Goal: Check status: Check status

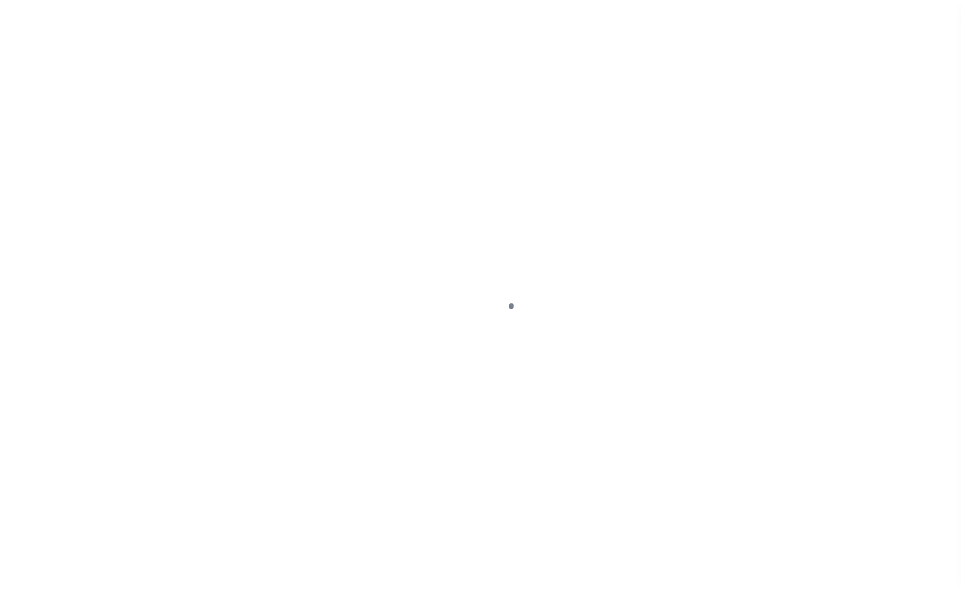
scroll to position [37, 0]
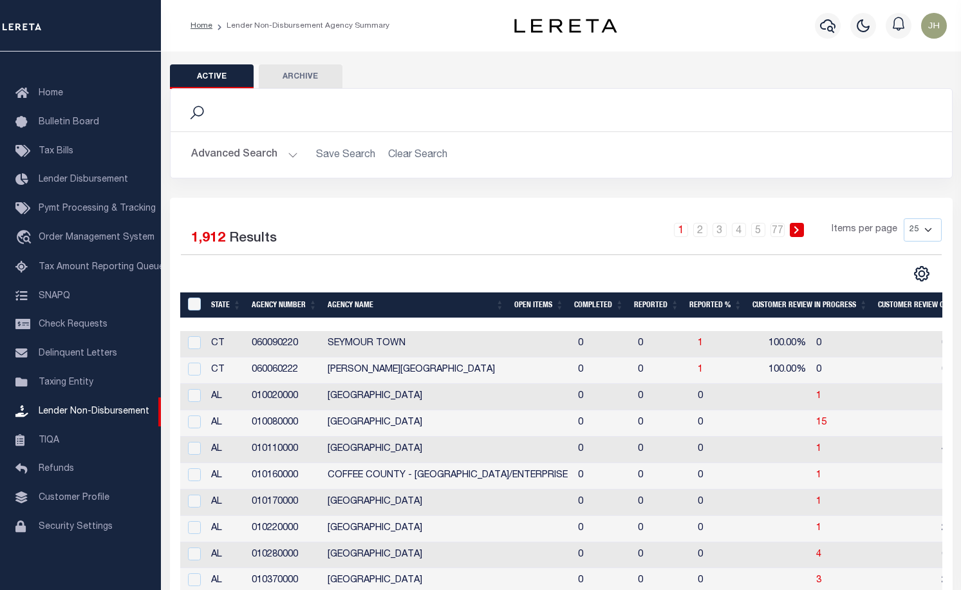
click at [538, 305] on th "Open Items" at bounding box center [539, 305] width 60 height 26
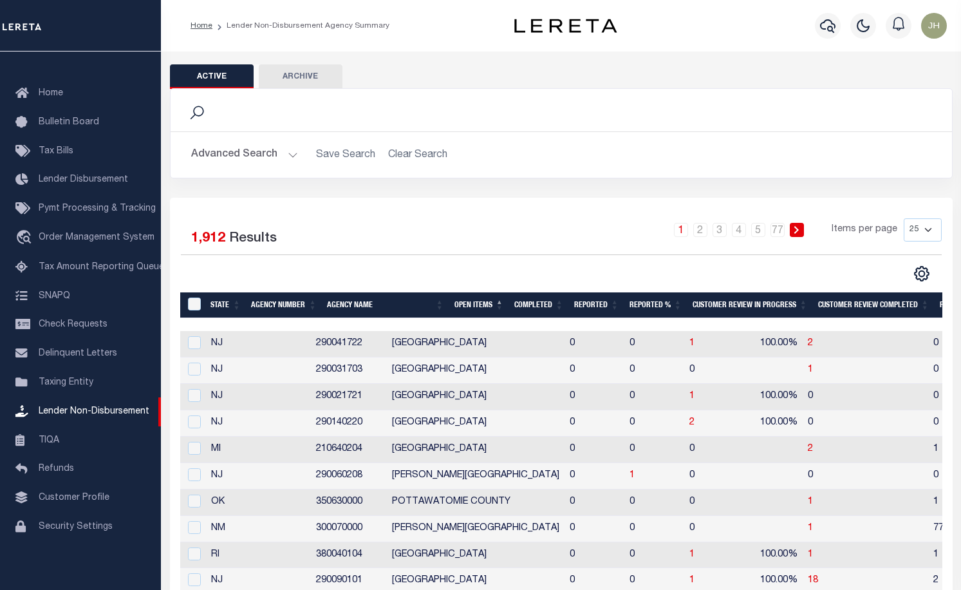
click at [538, 305] on th "Completed" at bounding box center [539, 305] width 60 height 26
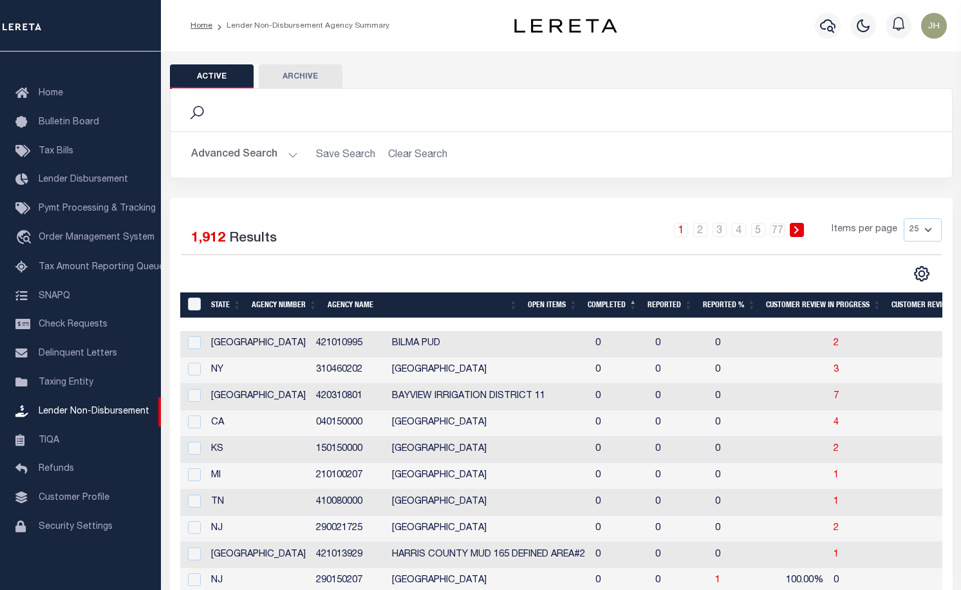
click at [553, 307] on th "Open Items" at bounding box center [553, 305] width 60 height 26
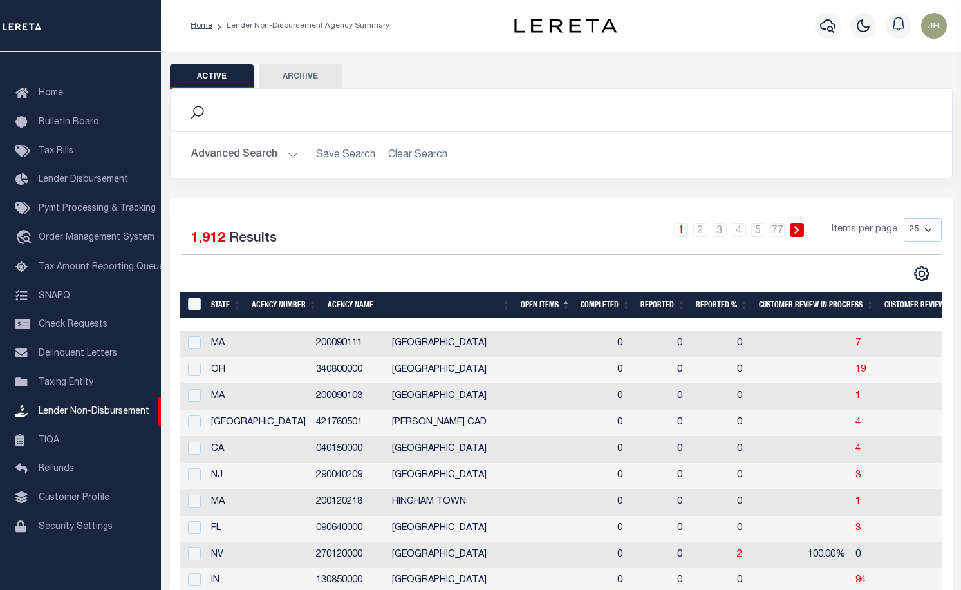
click at [534, 307] on th "Open Items" at bounding box center [546, 305] width 60 height 26
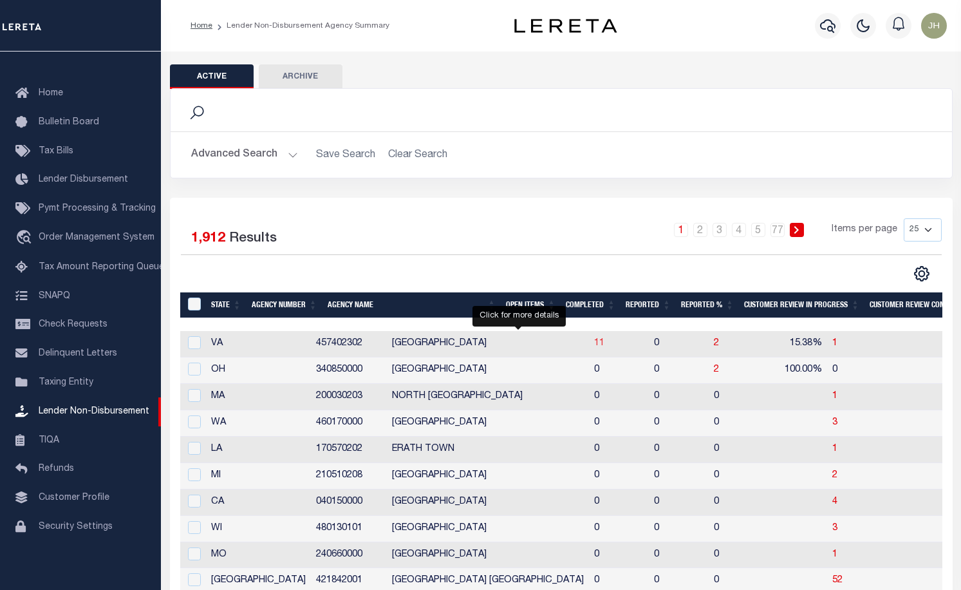
click at [594, 345] on span "11" at bounding box center [599, 343] width 10 height 9
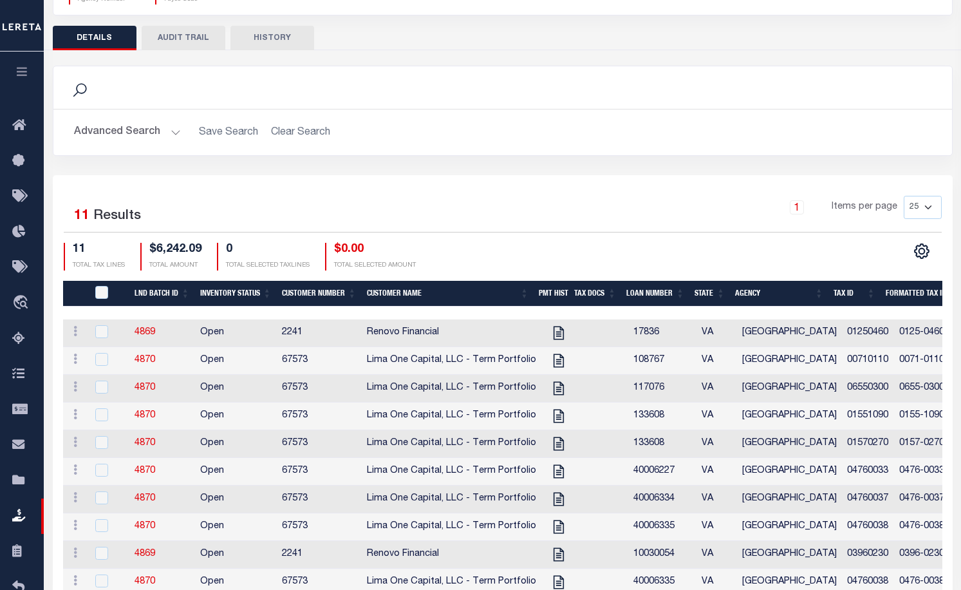
scroll to position [52, 0]
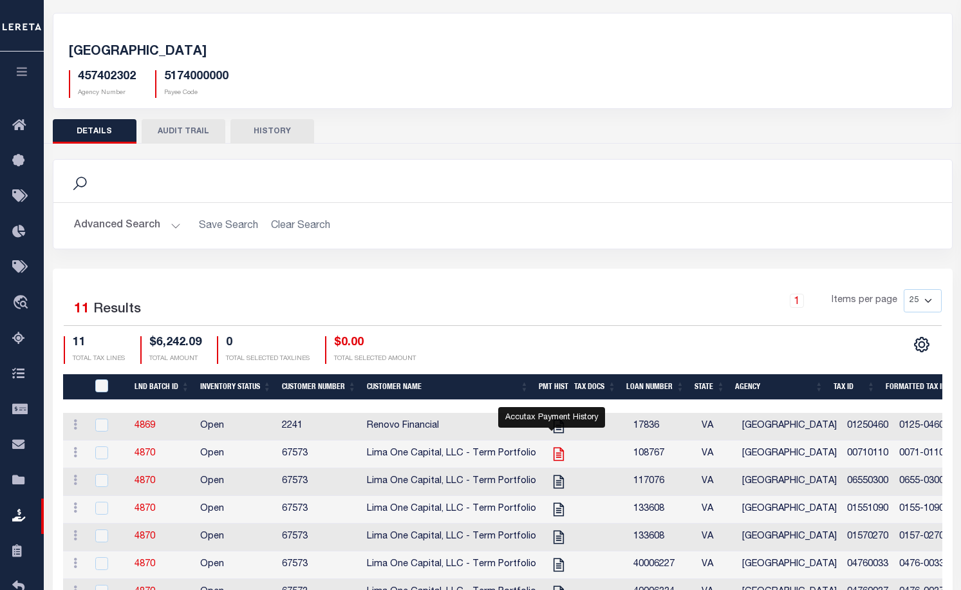
click at [553, 459] on icon "" at bounding box center [558, 455] width 10 height 14
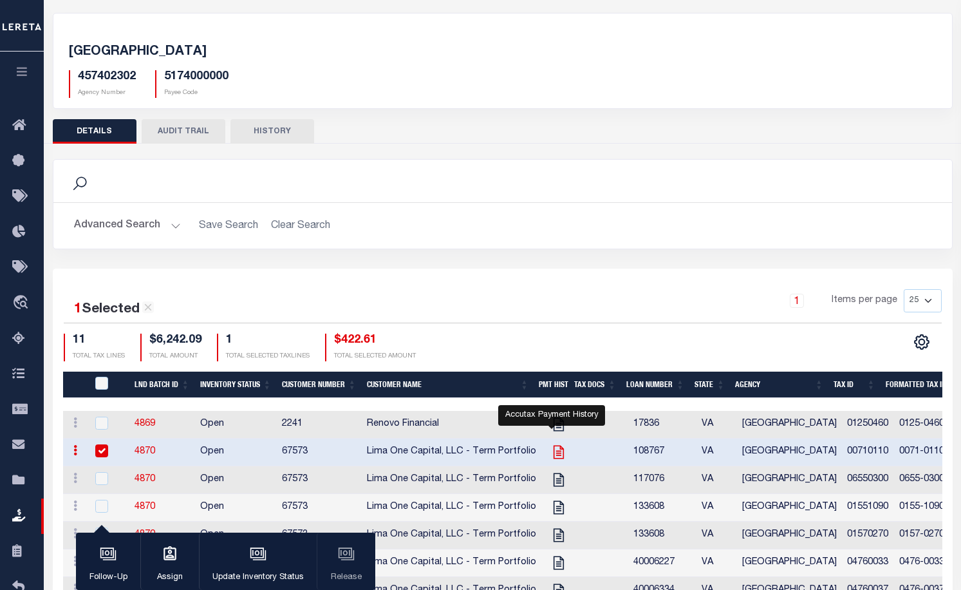
checkbox input "true"
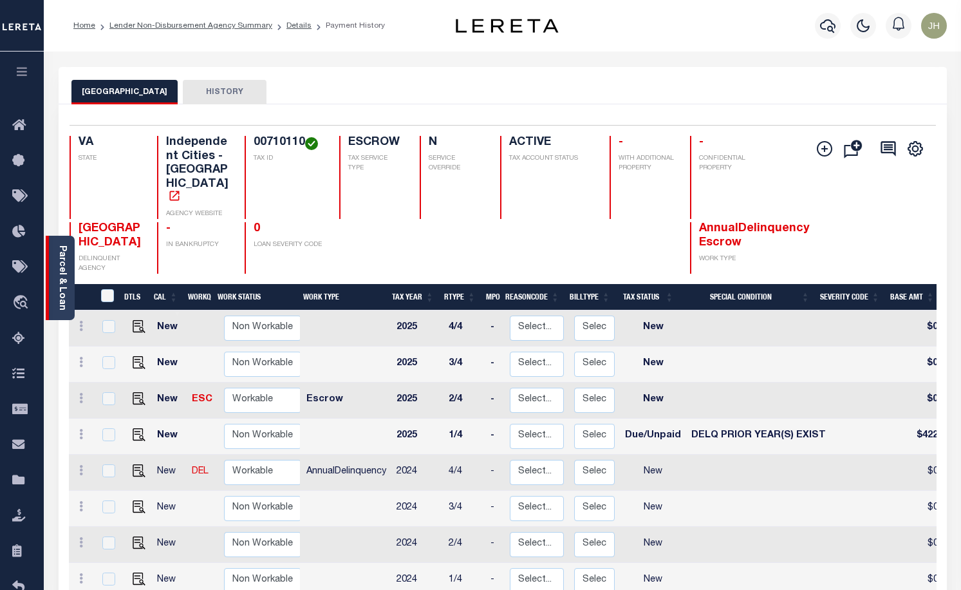
click at [59, 283] on link "Parcel & Loan" at bounding box center [61, 277] width 9 height 65
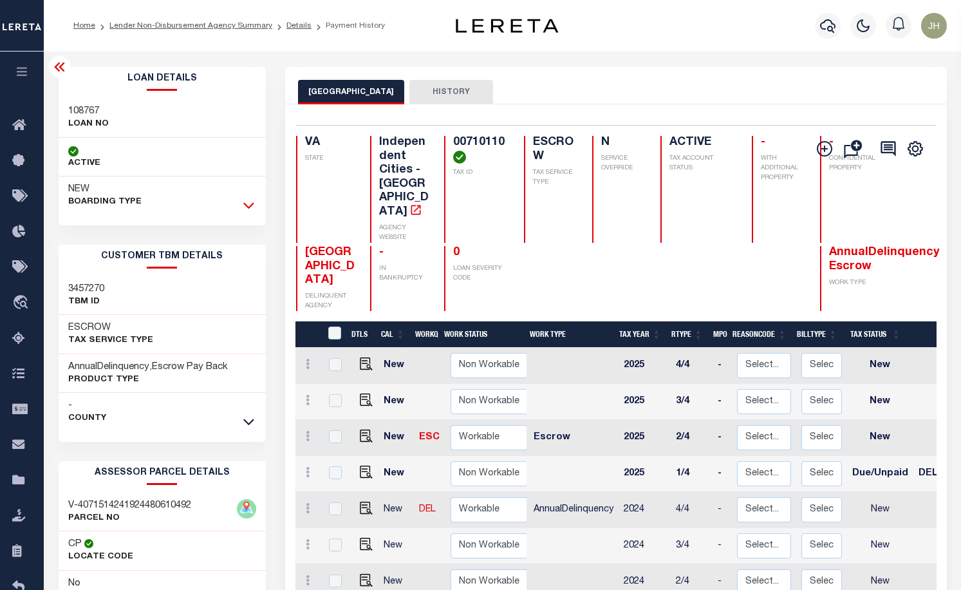
click at [249, 204] on icon at bounding box center [248, 205] width 11 height 14
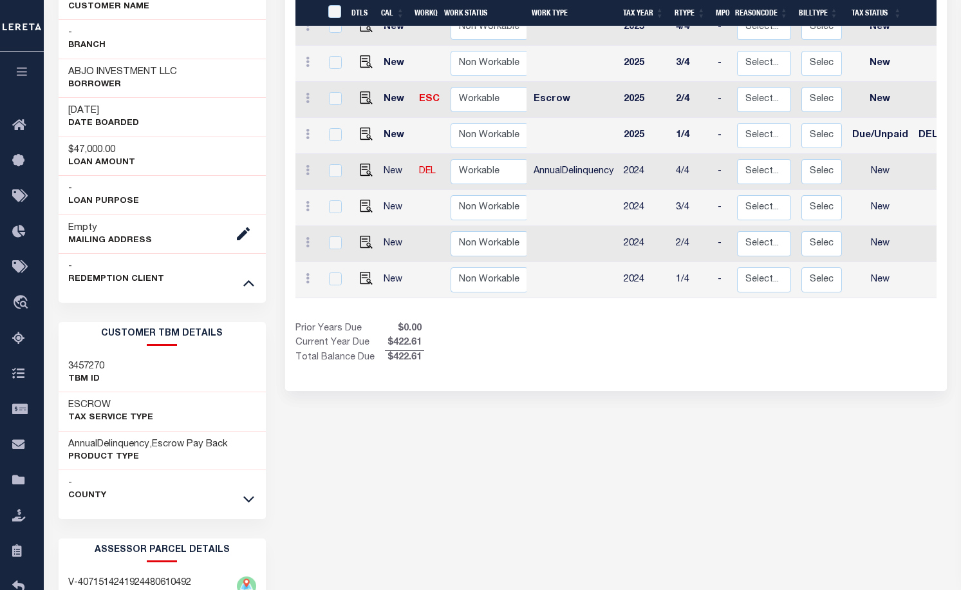
scroll to position [386, 0]
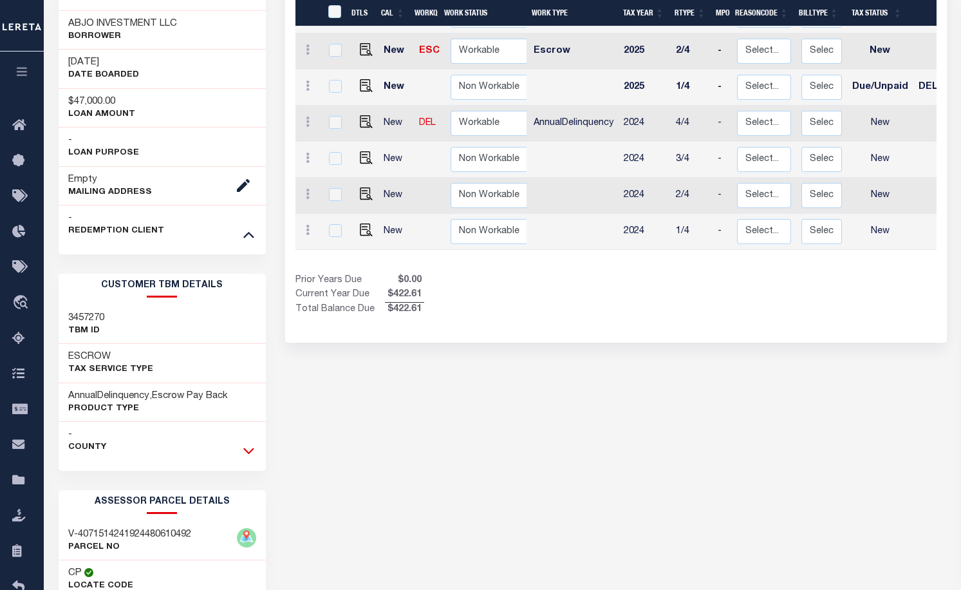
click at [249, 453] on icon at bounding box center [248, 451] width 11 height 14
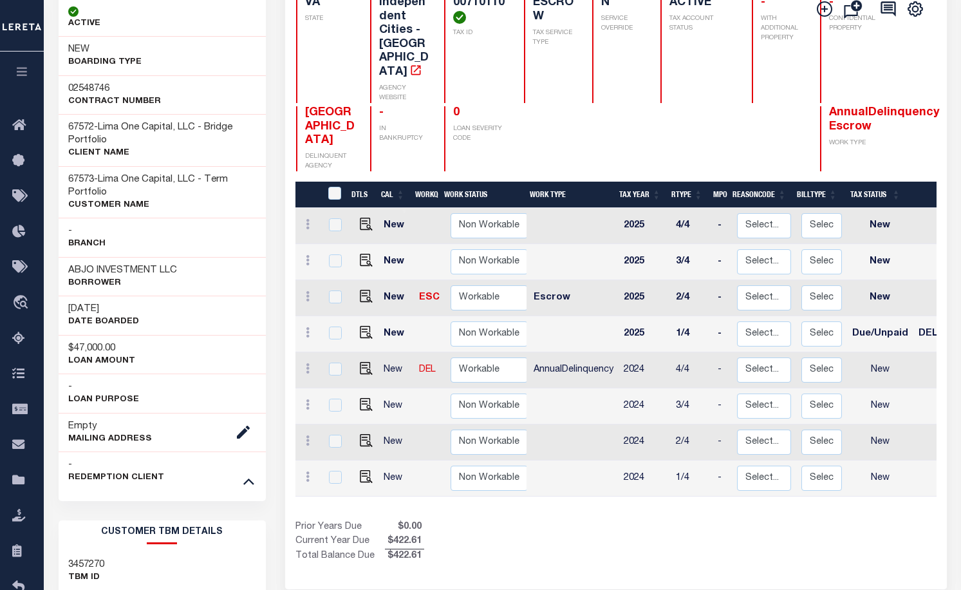
scroll to position [193, 0]
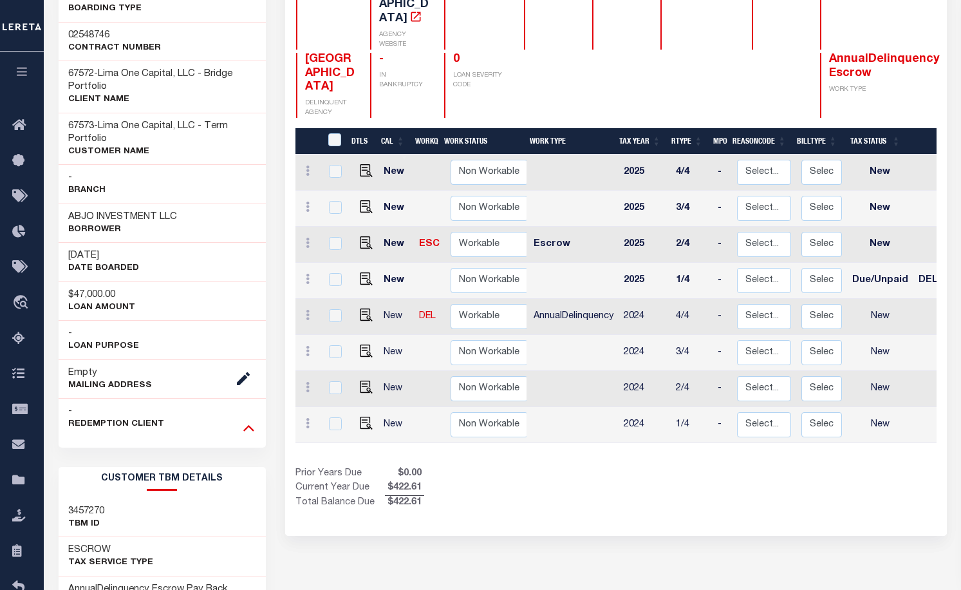
click at [246, 426] on icon at bounding box center [248, 427] width 11 height 14
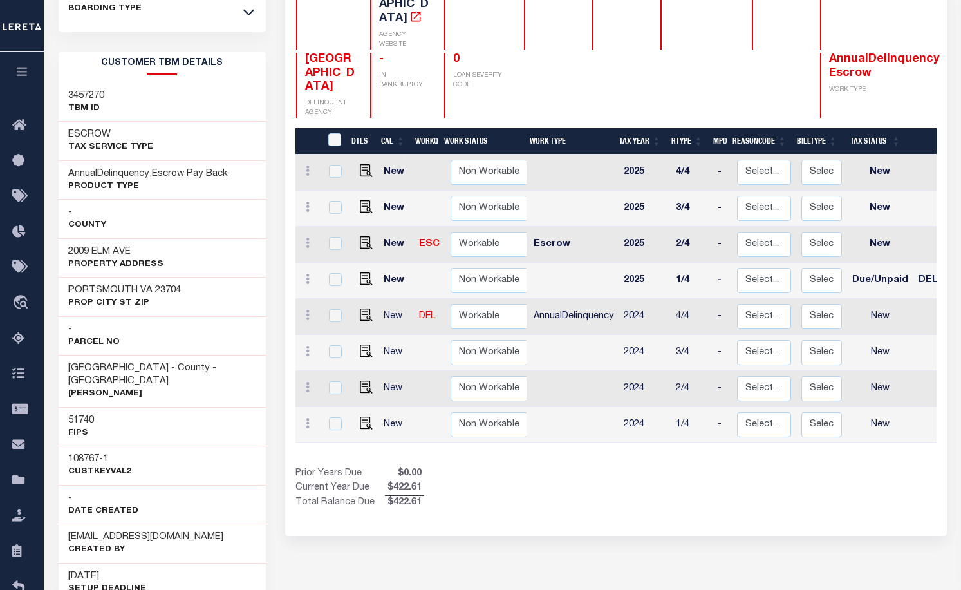
scroll to position [0, 0]
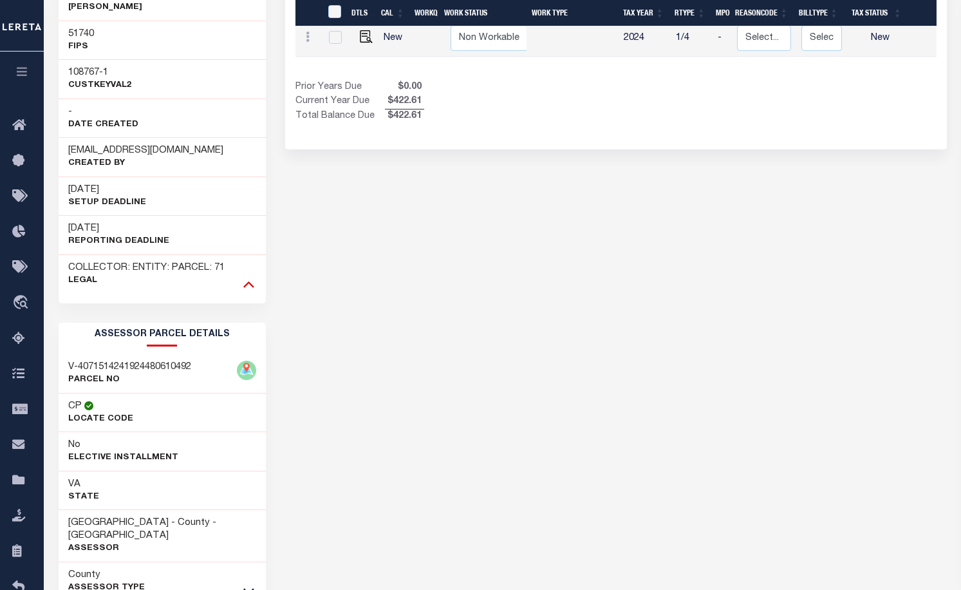
click at [249, 277] on icon at bounding box center [248, 284] width 11 height 14
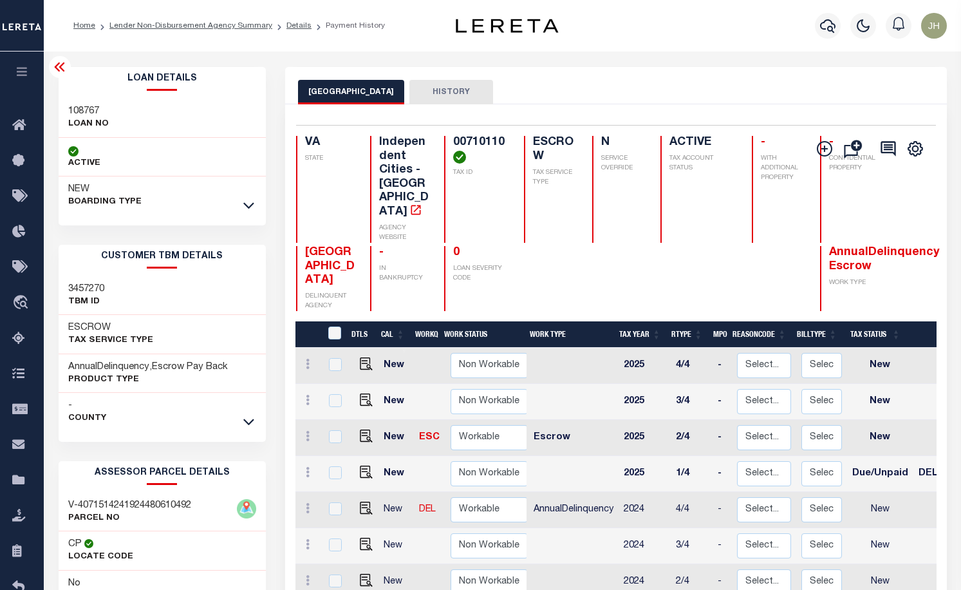
click at [424, 93] on button "HISTORY" at bounding box center [452, 92] width 84 height 24
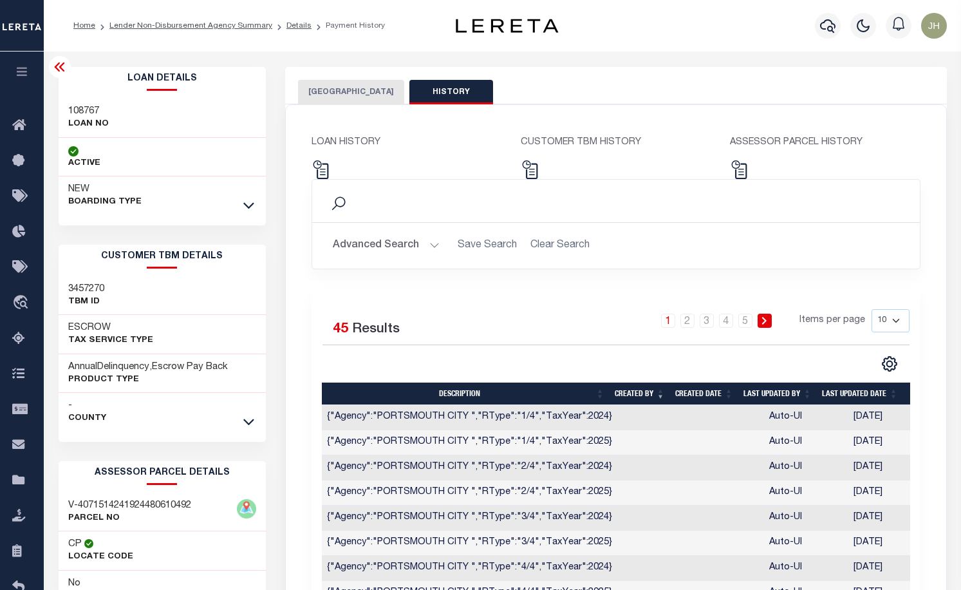
click at [370, 90] on button "[GEOGRAPHIC_DATA]" at bounding box center [351, 92] width 106 height 24
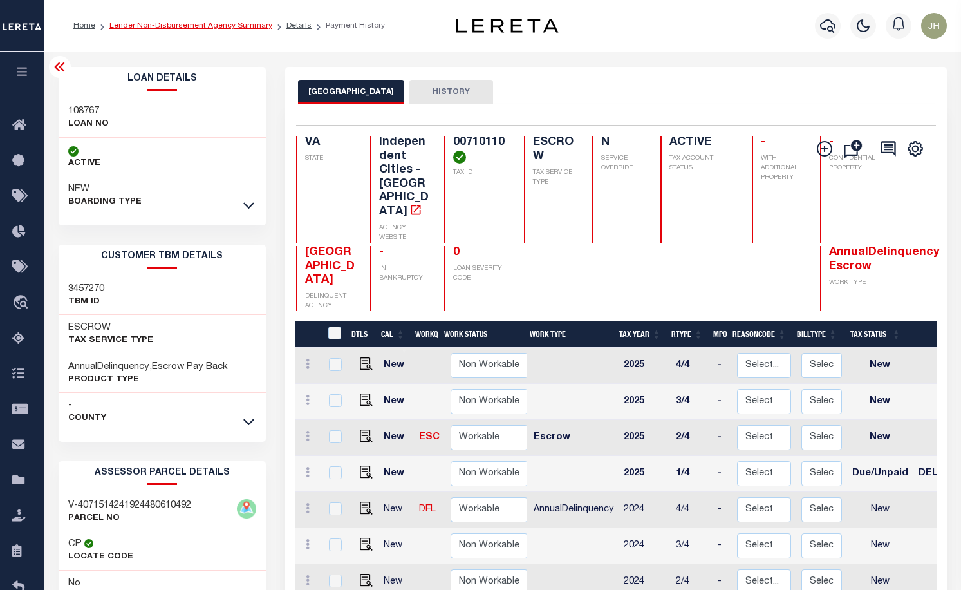
click at [202, 28] on link "Lender Non-Disbursement Agency Summary" at bounding box center [190, 26] width 163 height 8
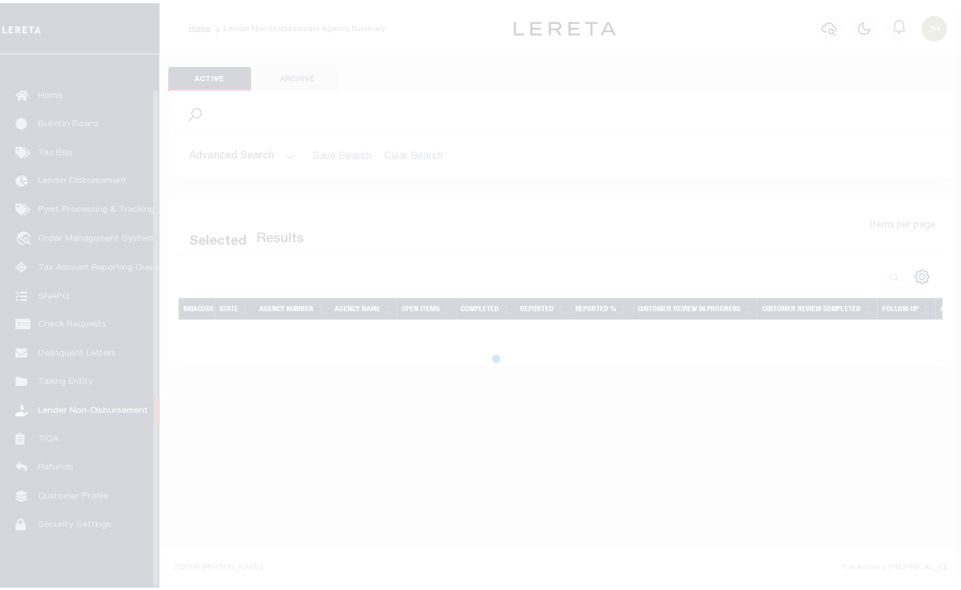
scroll to position [37, 0]
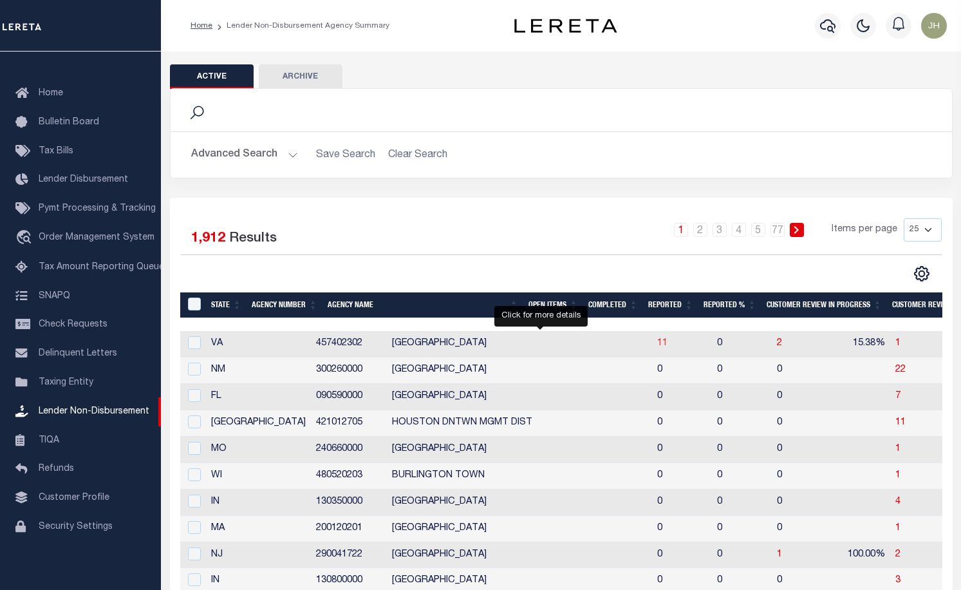
click at [657, 348] on span "11" at bounding box center [662, 343] width 10 height 9
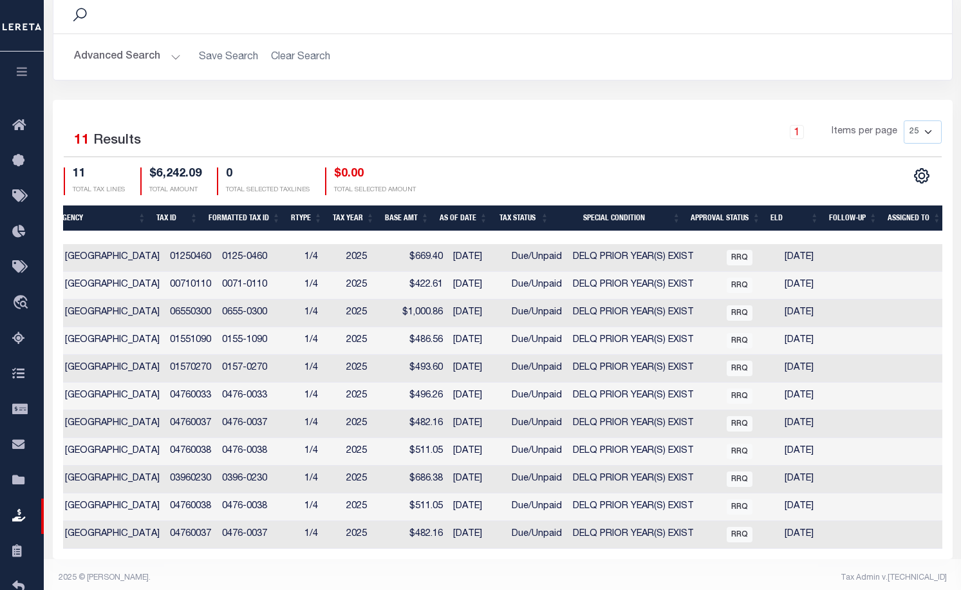
scroll to position [0, 678]
